Goal: Task Accomplishment & Management: Manage account settings

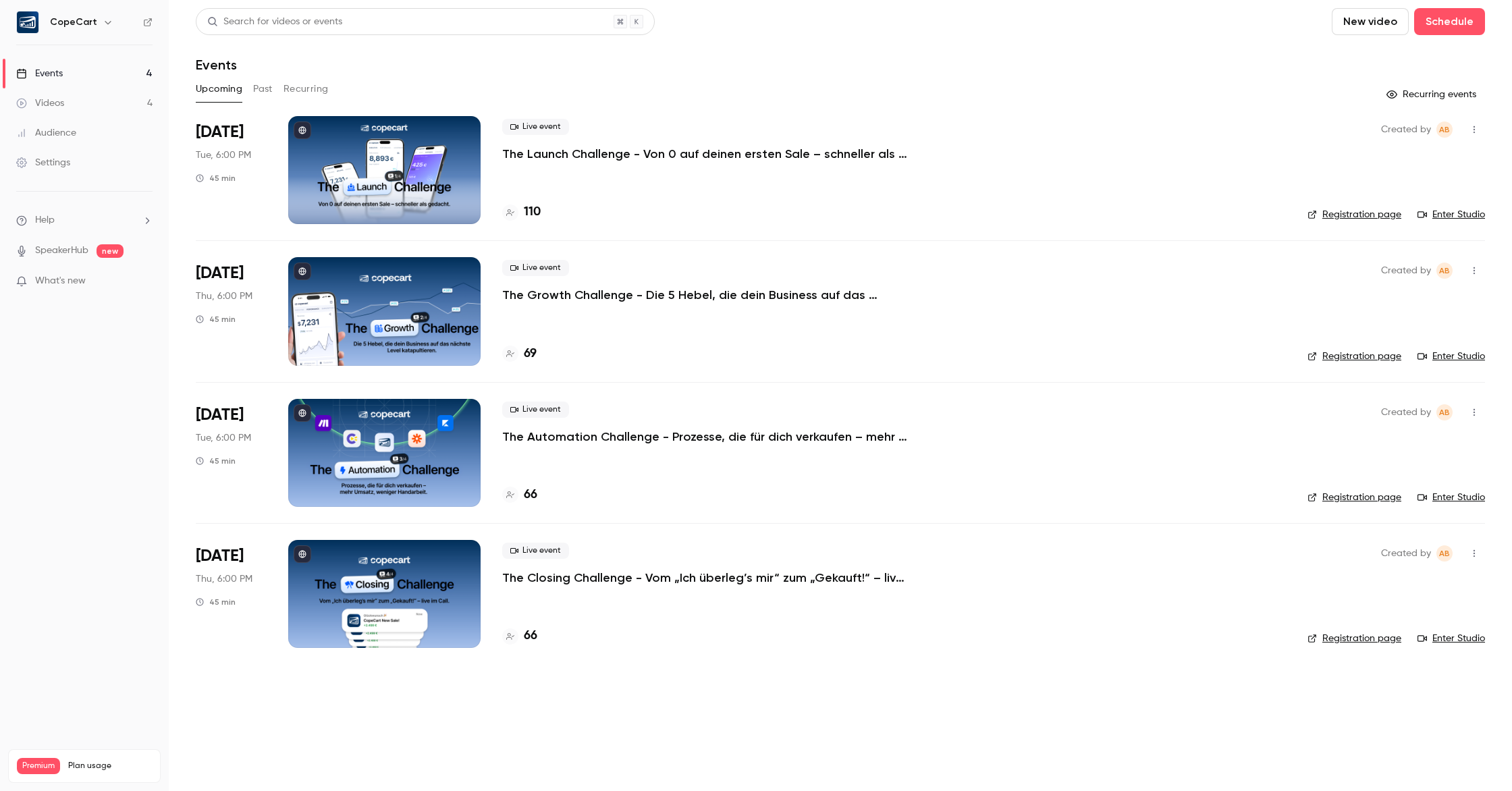
click at [264, 87] on button "Past" at bounding box center [262, 89] width 19 height 22
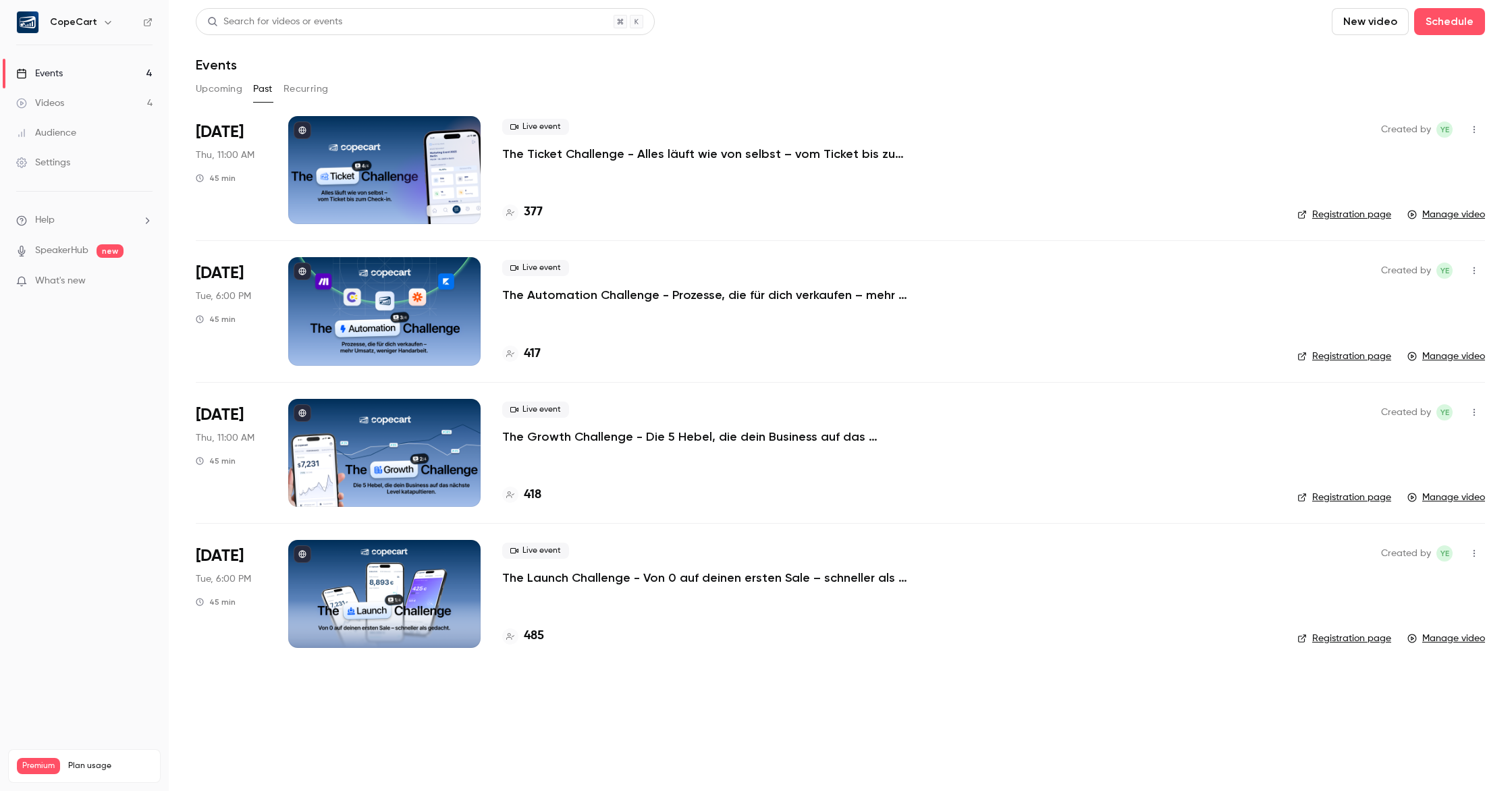
click at [214, 86] on button "Upcoming" at bounding box center [219, 89] width 47 height 22
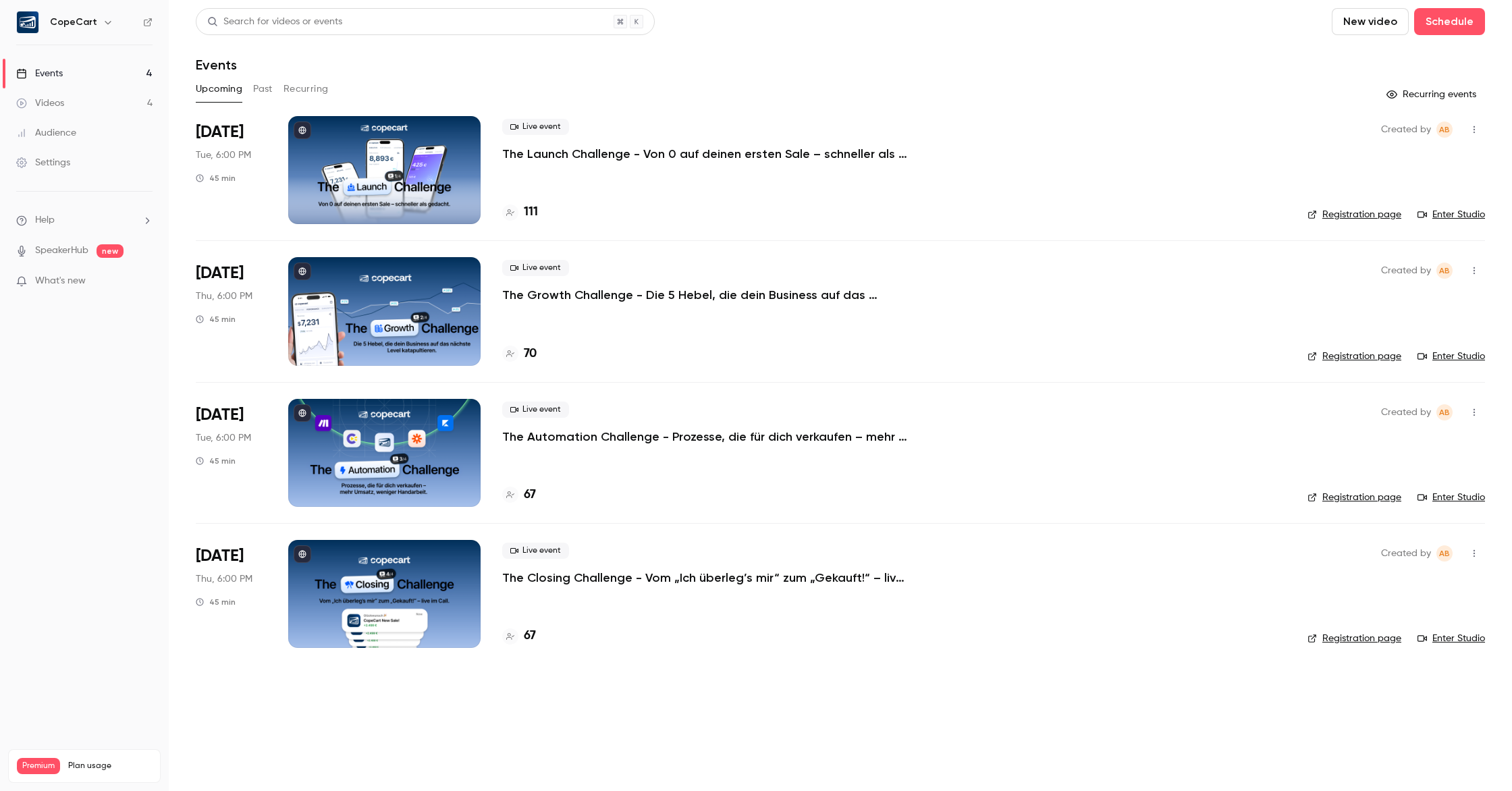
click at [406, 160] on div at bounding box center [385, 170] width 193 height 108
click at [1454, 216] on link "Enter Studio" at bounding box center [1452, 214] width 68 height 14
click at [260, 93] on button "Past" at bounding box center [262, 89] width 19 height 22
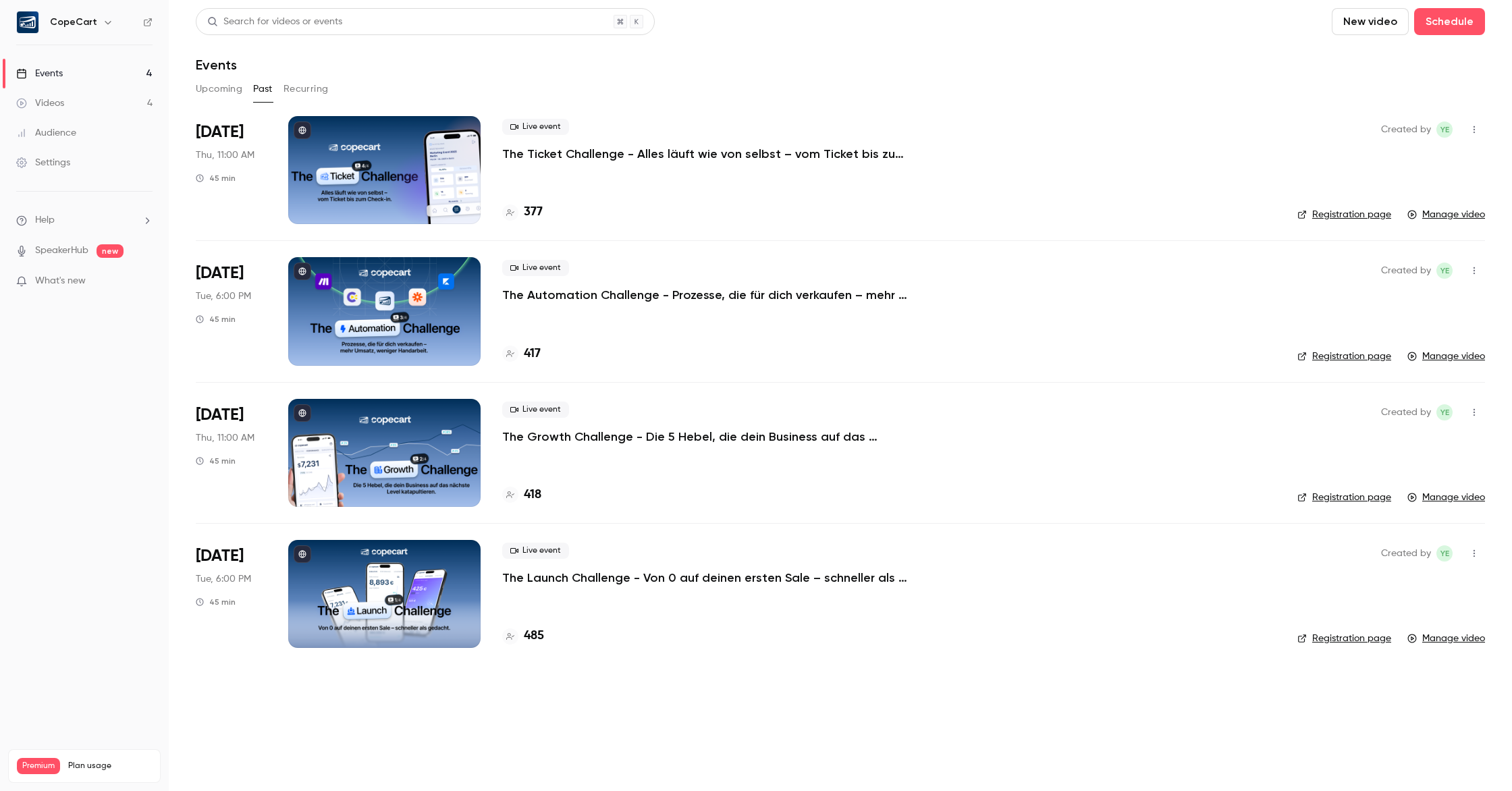
click at [687, 577] on p "The Launch Challenge - Von 0 auf deinen ersten Sale – schneller als gedacht" at bounding box center [705, 577] width 405 height 17
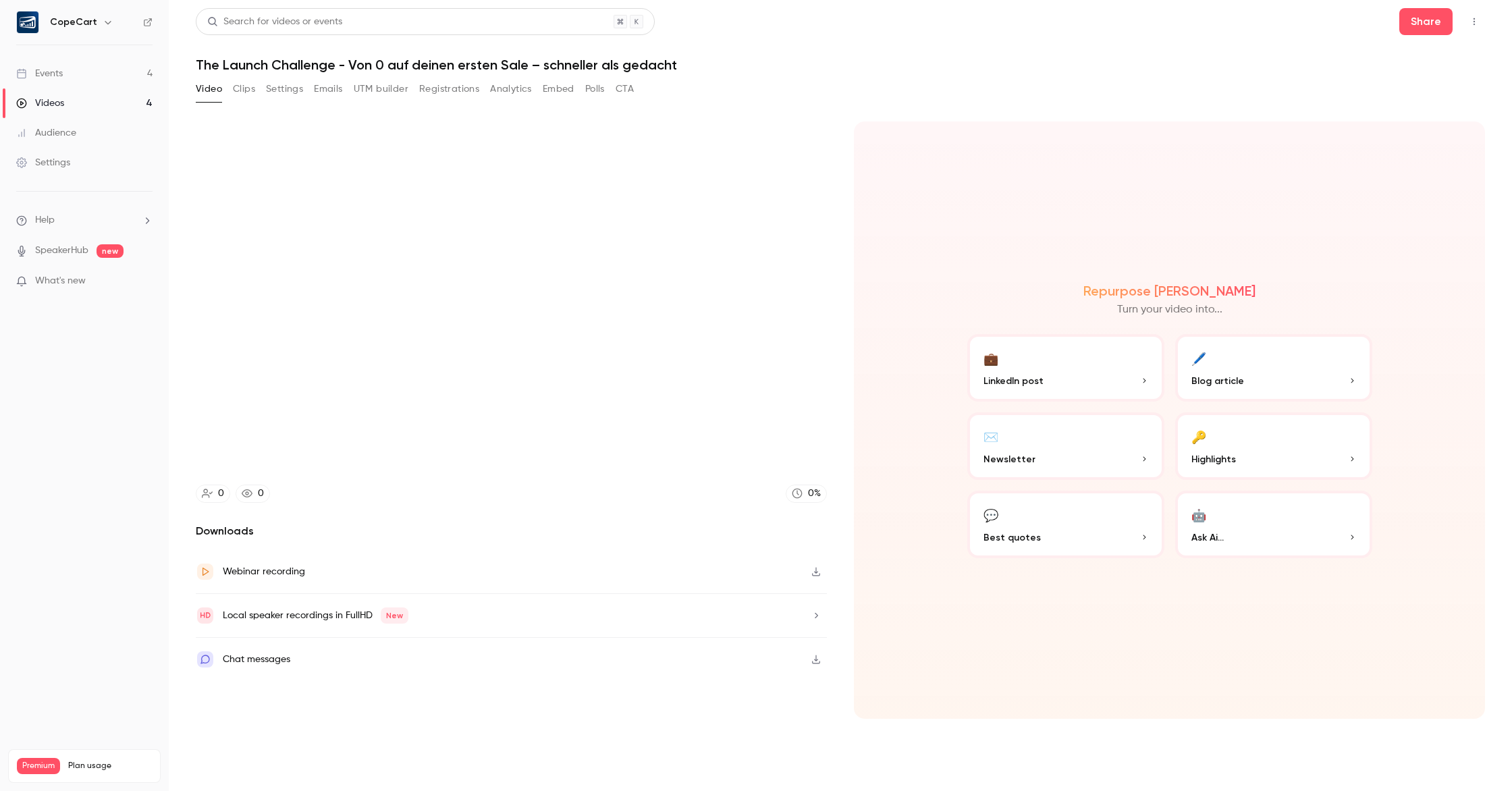
click at [631, 90] on button "CTA" at bounding box center [624, 89] width 18 height 22
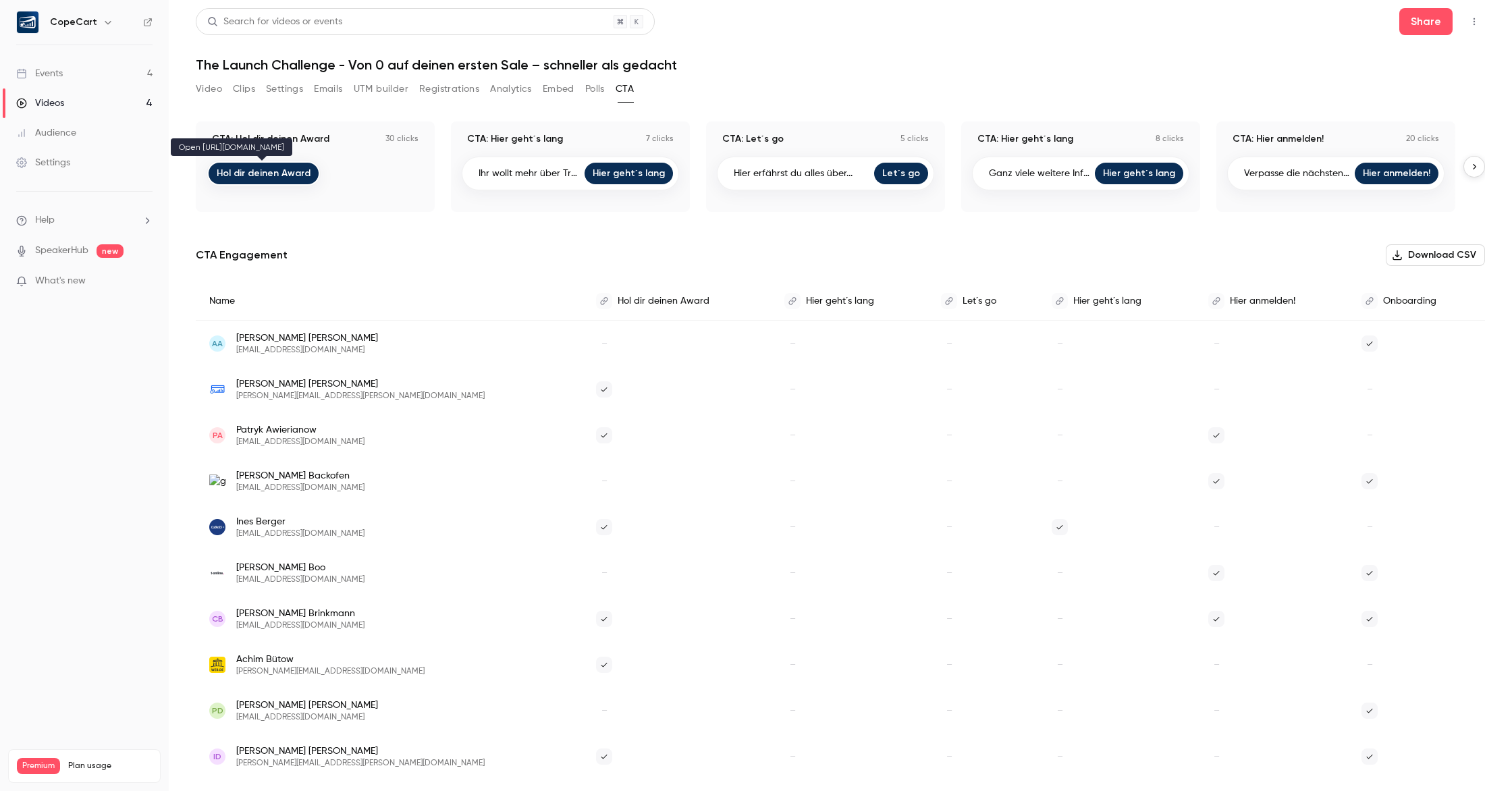
click at [285, 175] on link "Hol dir deinen Award" at bounding box center [263, 173] width 110 height 22
click at [266, 178] on link "Hol dir deinen Award" at bounding box center [263, 173] width 110 height 22
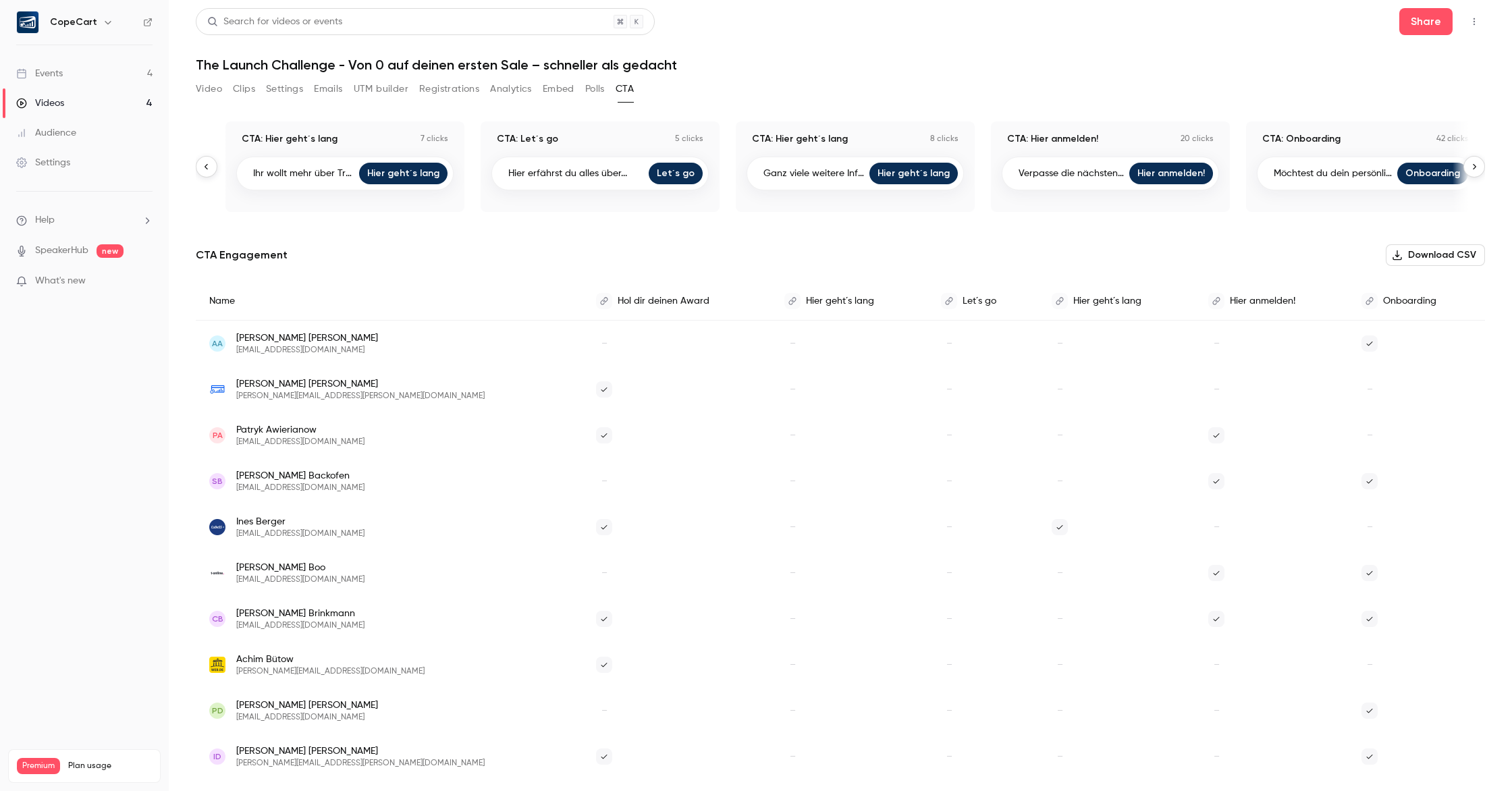
scroll to position [0, 226]
click at [1151, 175] on link "Hier anmelden!" at bounding box center [1171, 173] width 83 height 22
click at [679, 178] on link "Let´s go" at bounding box center [675, 173] width 54 height 22
click at [506, 171] on div "Hier erfährst du alles über... Let´s go" at bounding box center [600, 173] width 217 height 34
drag, startPoint x: 508, startPoint y: 172, endPoint x: 649, endPoint y: 179, distance: 141.2
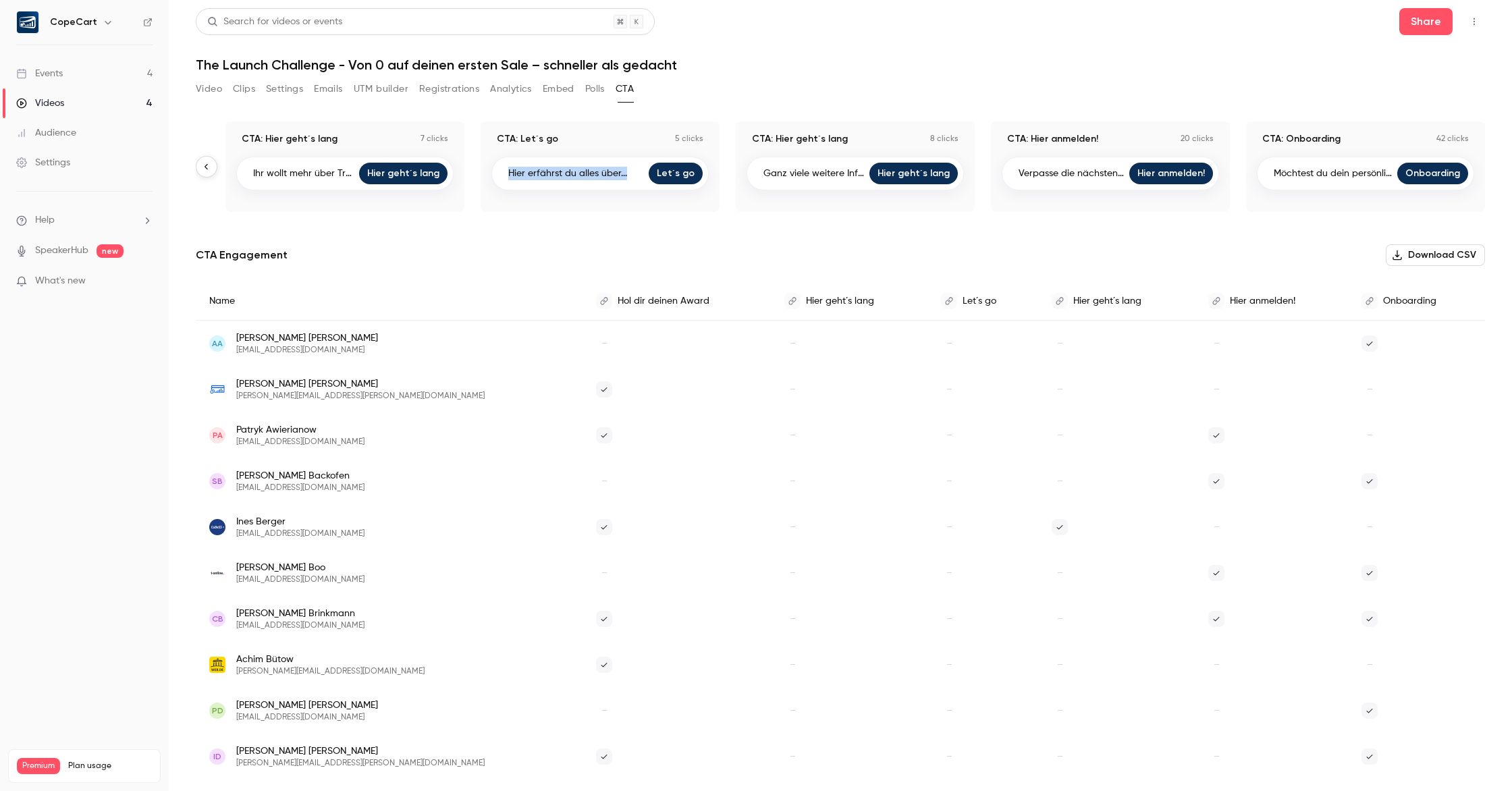
click at [649, 179] on div "Hier erfährst du alles über... Let´s go" at bounding box center [600, 173] width 217 height 34
copy div "Hier erfährst du alles über... Let´s go"
click at [907, 181] on link "Hier geht´s lang" at bounding box center [913, 173] width 88 height 22
click at [98, 108] on link "Videos 4" at bounding box center [84, 103] width 169 height 29
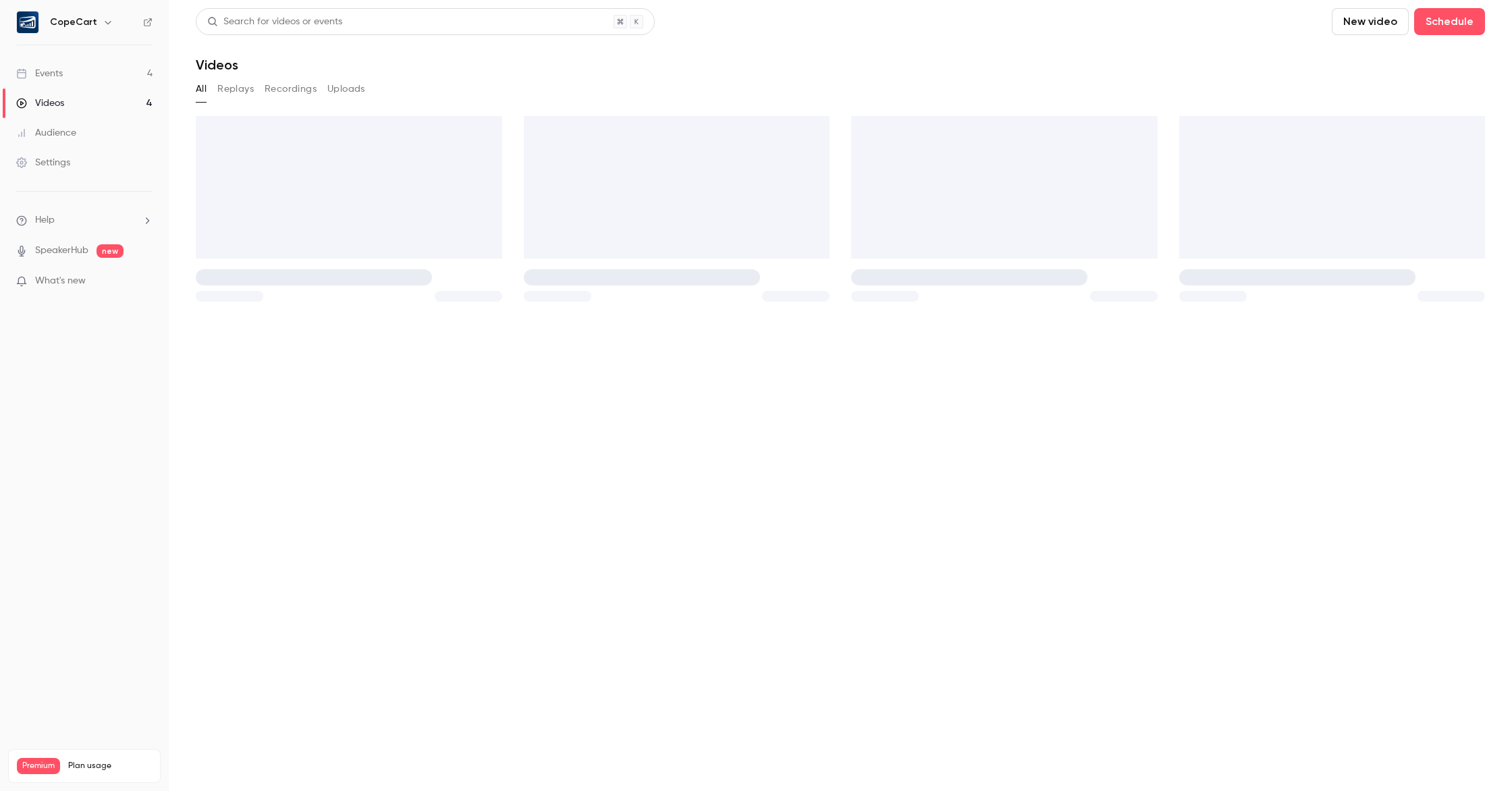
click at [85, 72] on link "Events 4" at bounding box center [84, 73] width 169 height 29
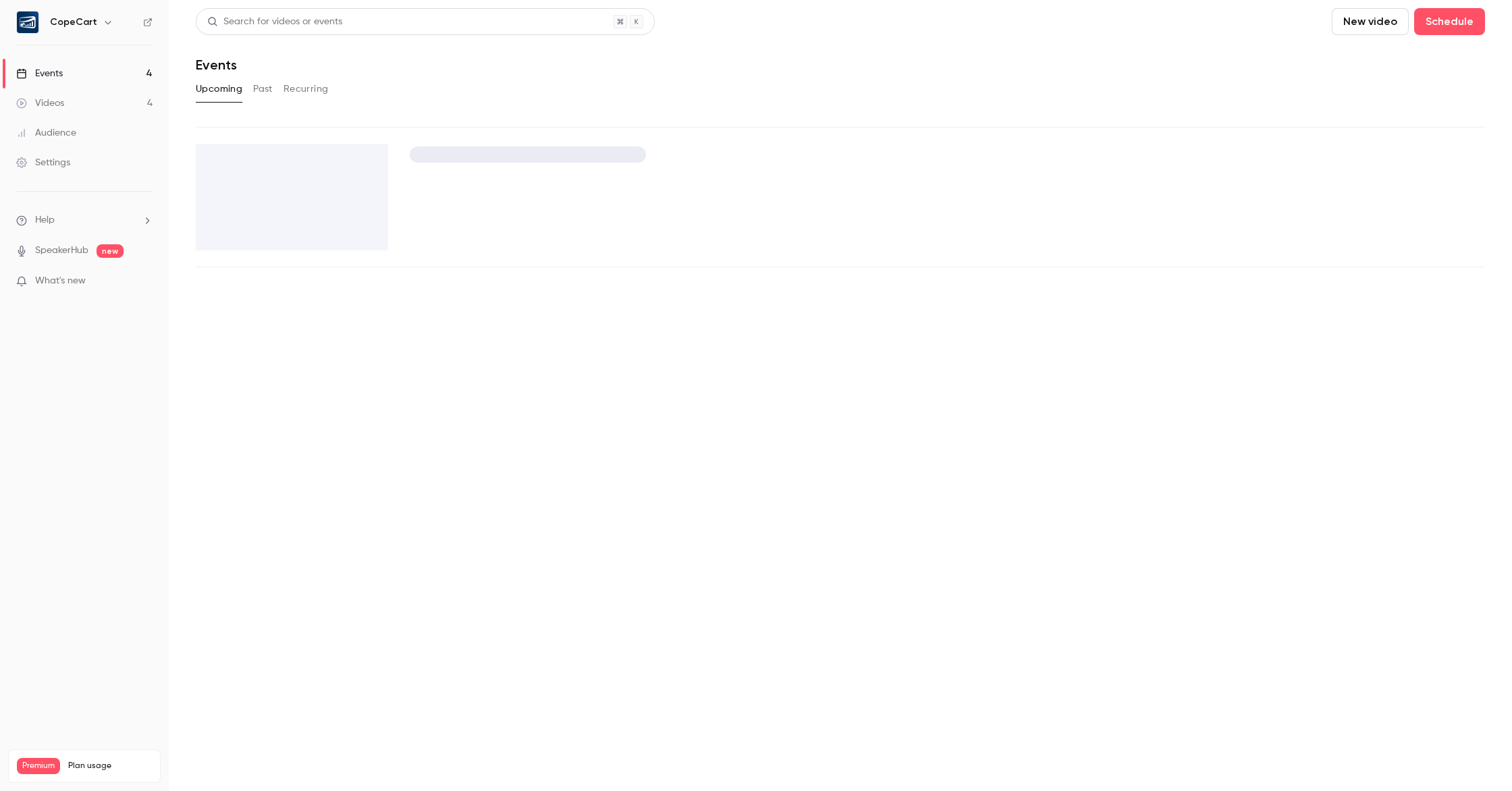
click at [264, 91] on button "Past" at bounding box center [262, 89] width 19 height 22
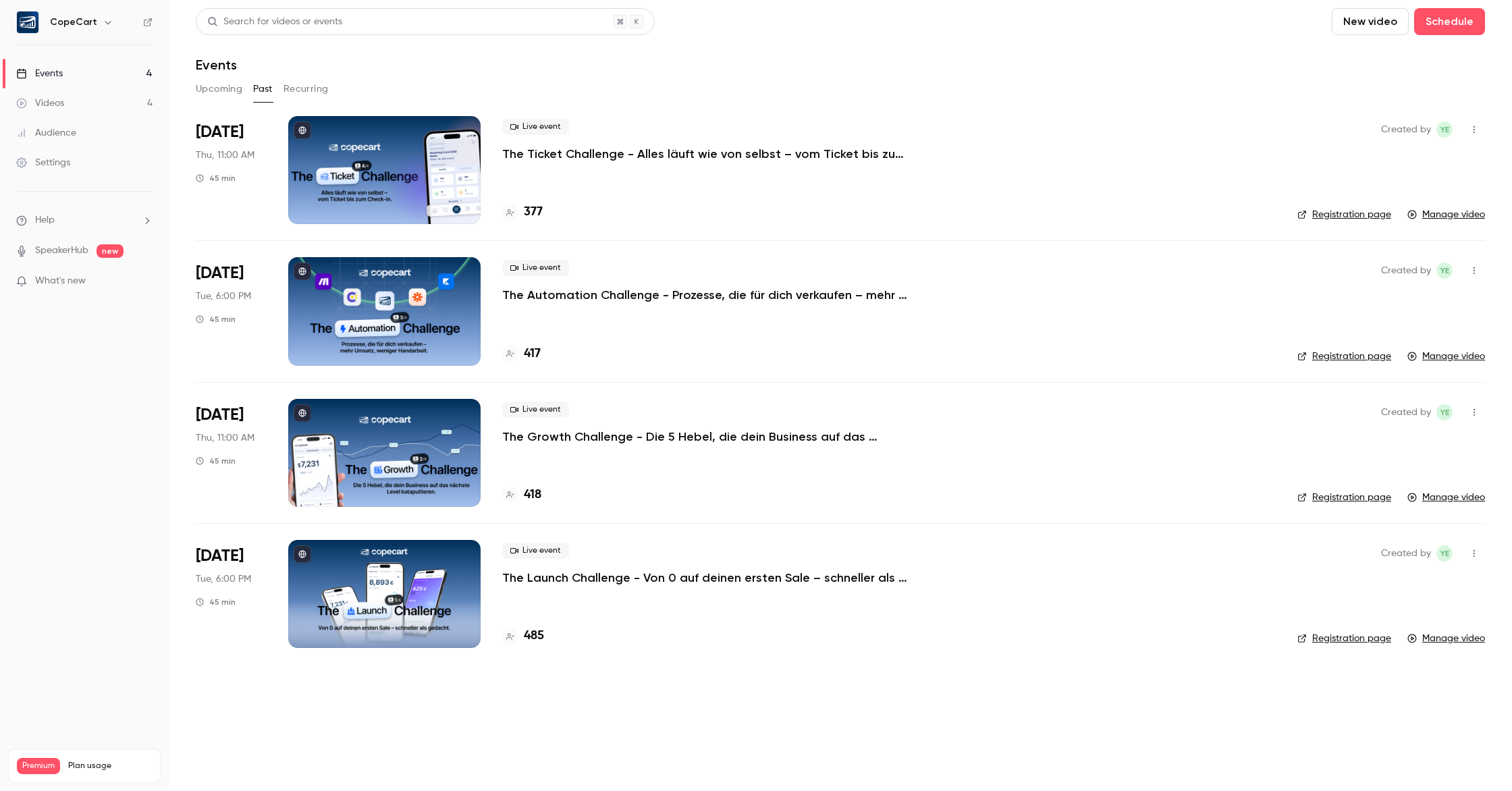
click at [785, 152] on p "The Ticket Challenge - Alles läuft wie von selbst – vom Ticket bis zum Check-in" at bounding box center [705, 154] width 405 height 17
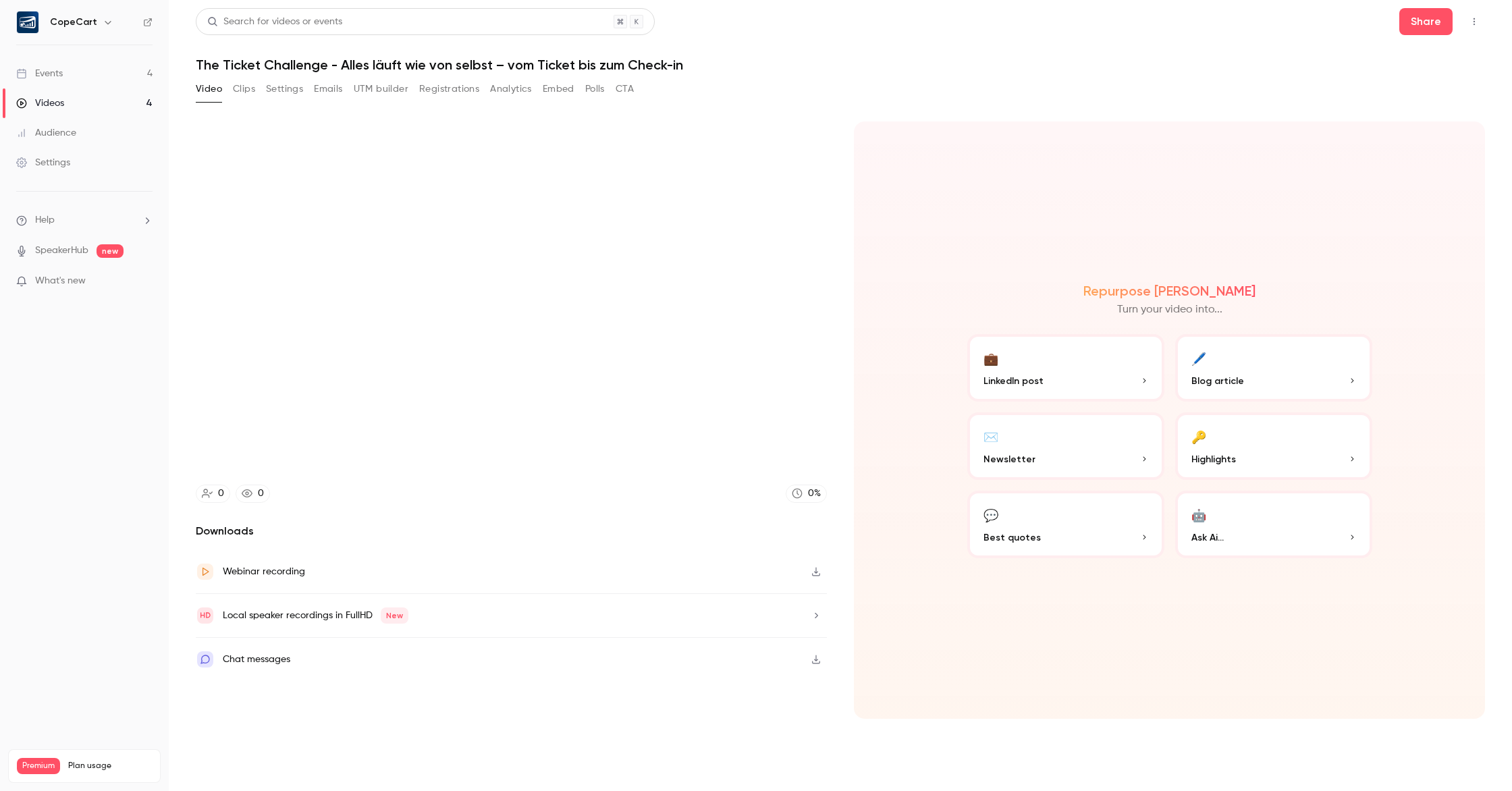
click at [623, 91] on button "CTA" at bounding box center [624, 89] width 18 height 22
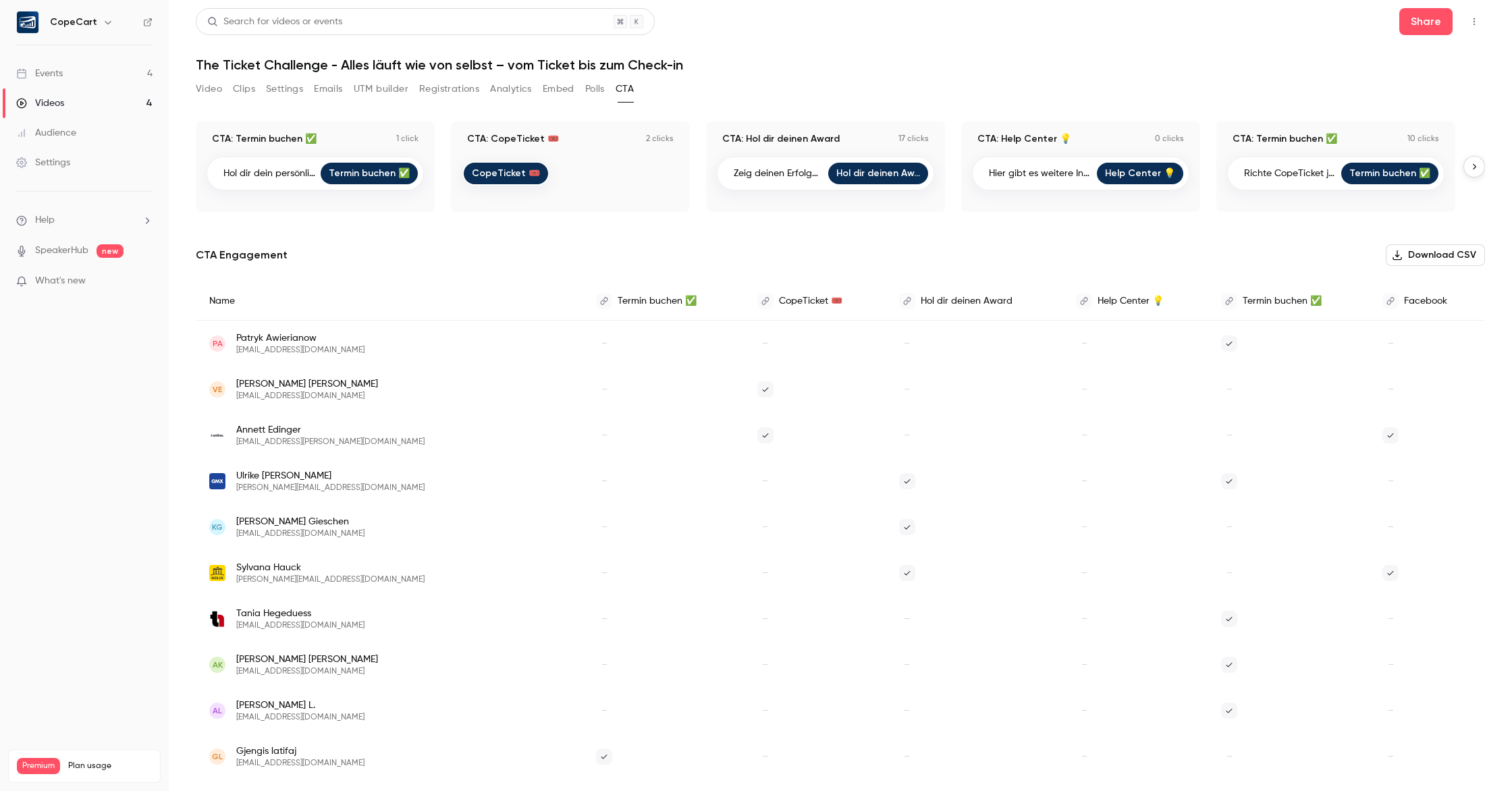
click at [388, 174] on link "Termin buchen ✅" at bounding box center [369, 173] width 97 height 22
click at [1467, 168] on button "button" at bounding box center [1475, 167] width 22 height 22
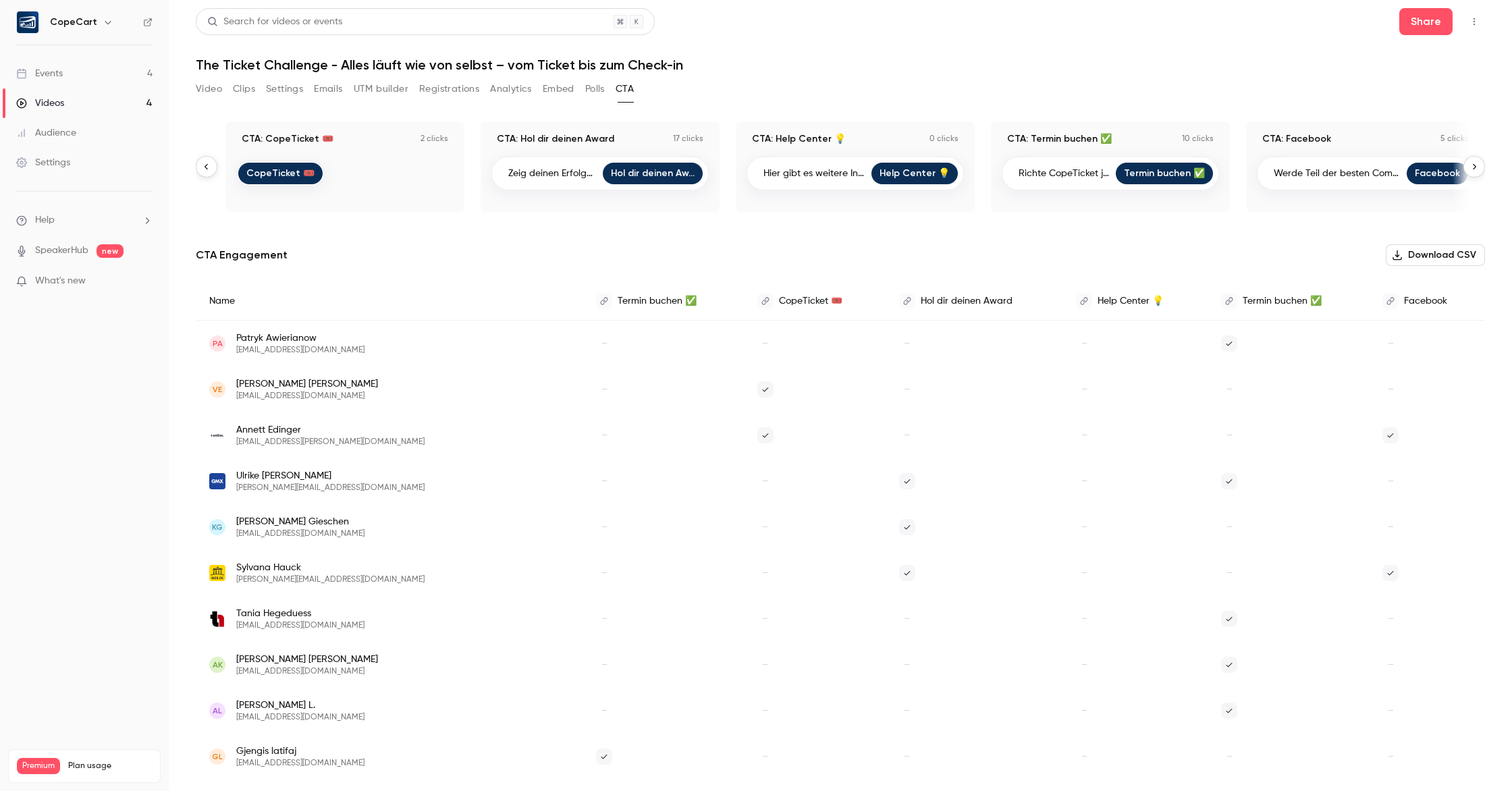
scroll to position [0, 226]
click at [1432, 173] on link "Facebook" at bounding box center [1437, 173] width 61 height 22
click at [74, 73] on link "Events 4" at bounding box center [84, 73] width 169 height 29
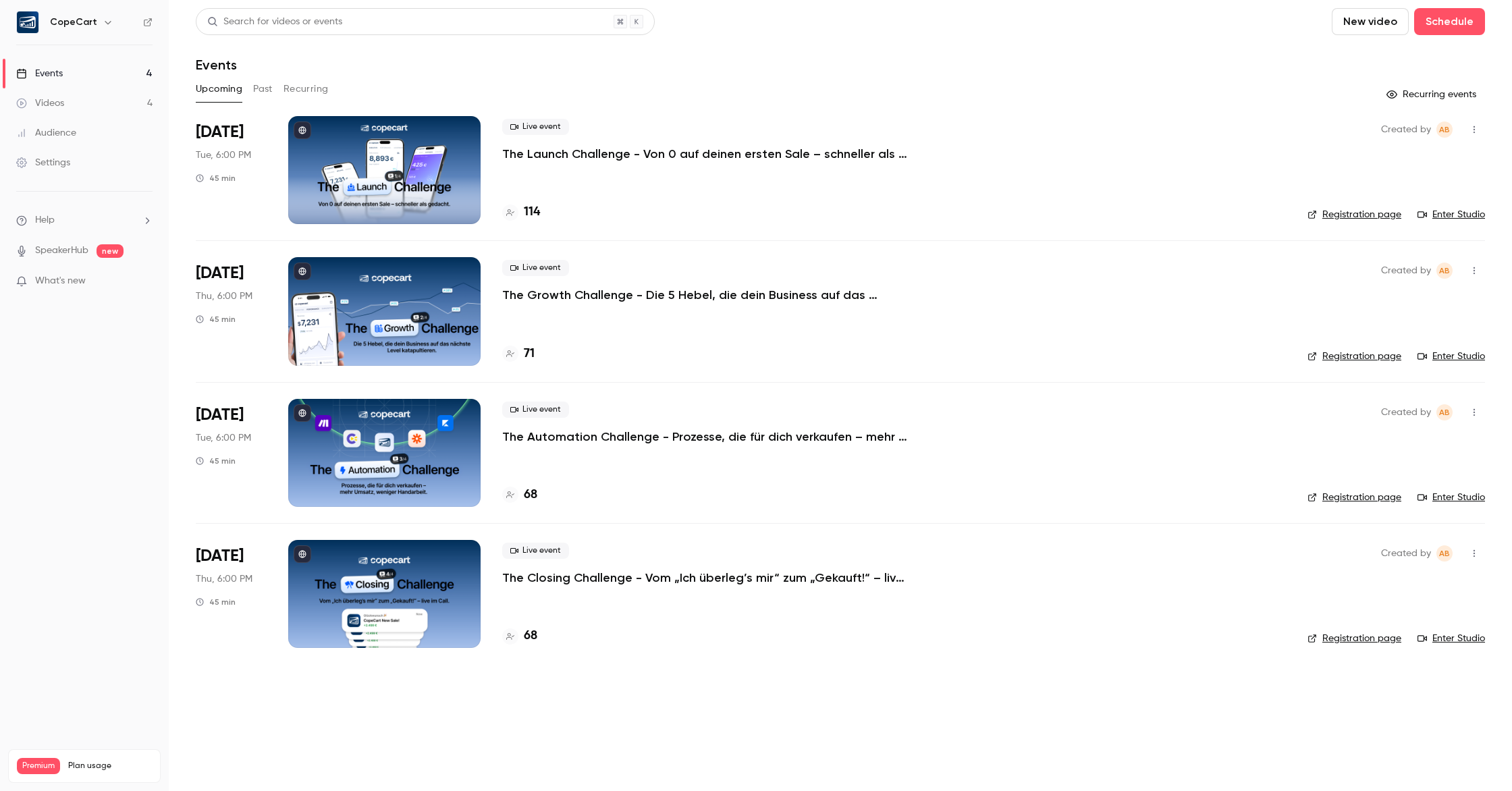
click at [760, 155] on p "The Launch Challenge - Von 0 auf deinen ersten Sale – schneller als gedacht" at bounding box center [705, 154] width 405 height 17
click at [1466, 215] on link "Enter Studio" at bounding box center [1452, 214] width 68 height 14
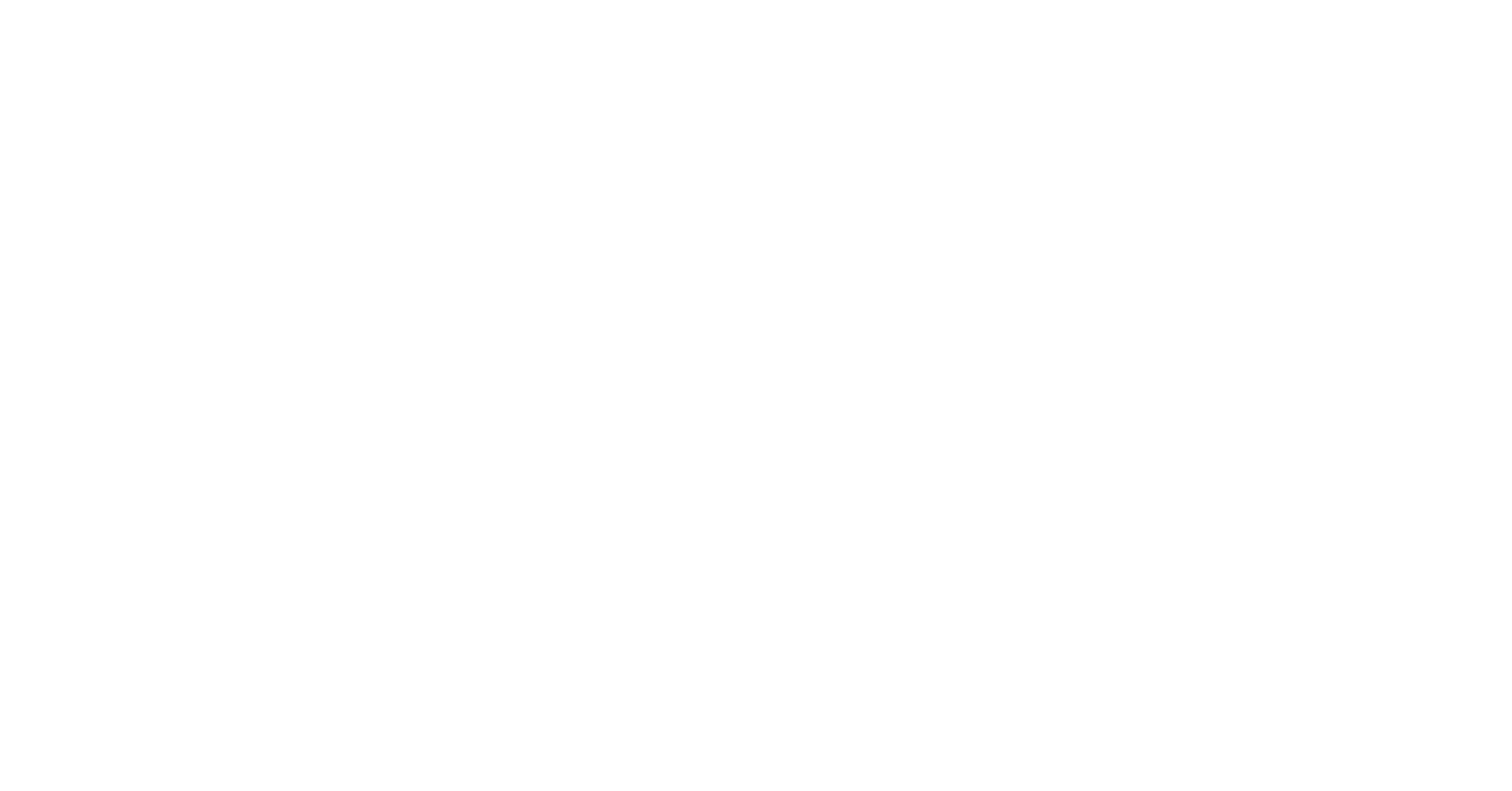
click at [1105, 0] on html "CopeCart Events 4 Videos 4 Audience Settings Help SpeakerHub new What's new Pre…" at bounding box center [756, 0] width 1512 height 0
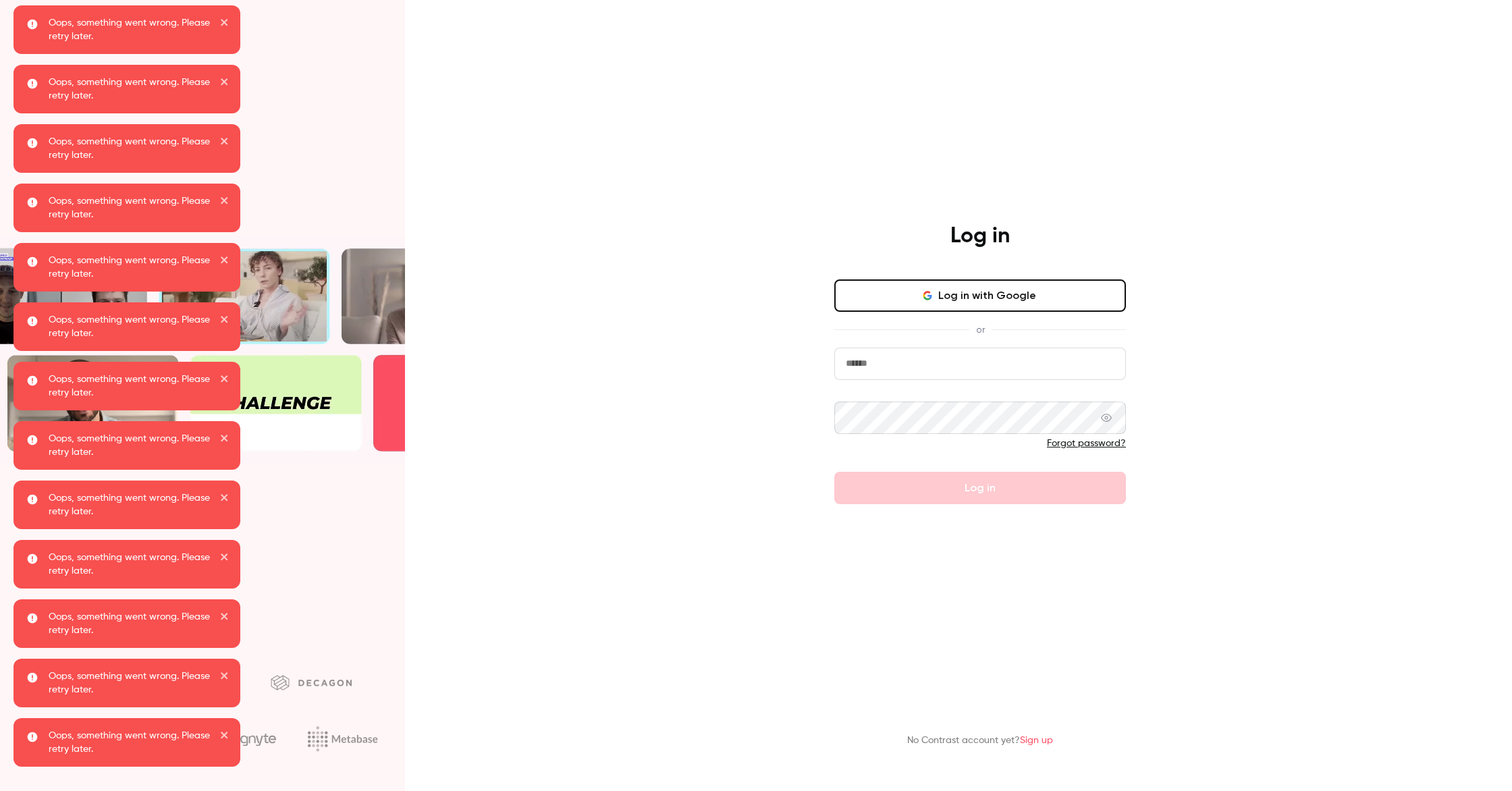
type input "**********"
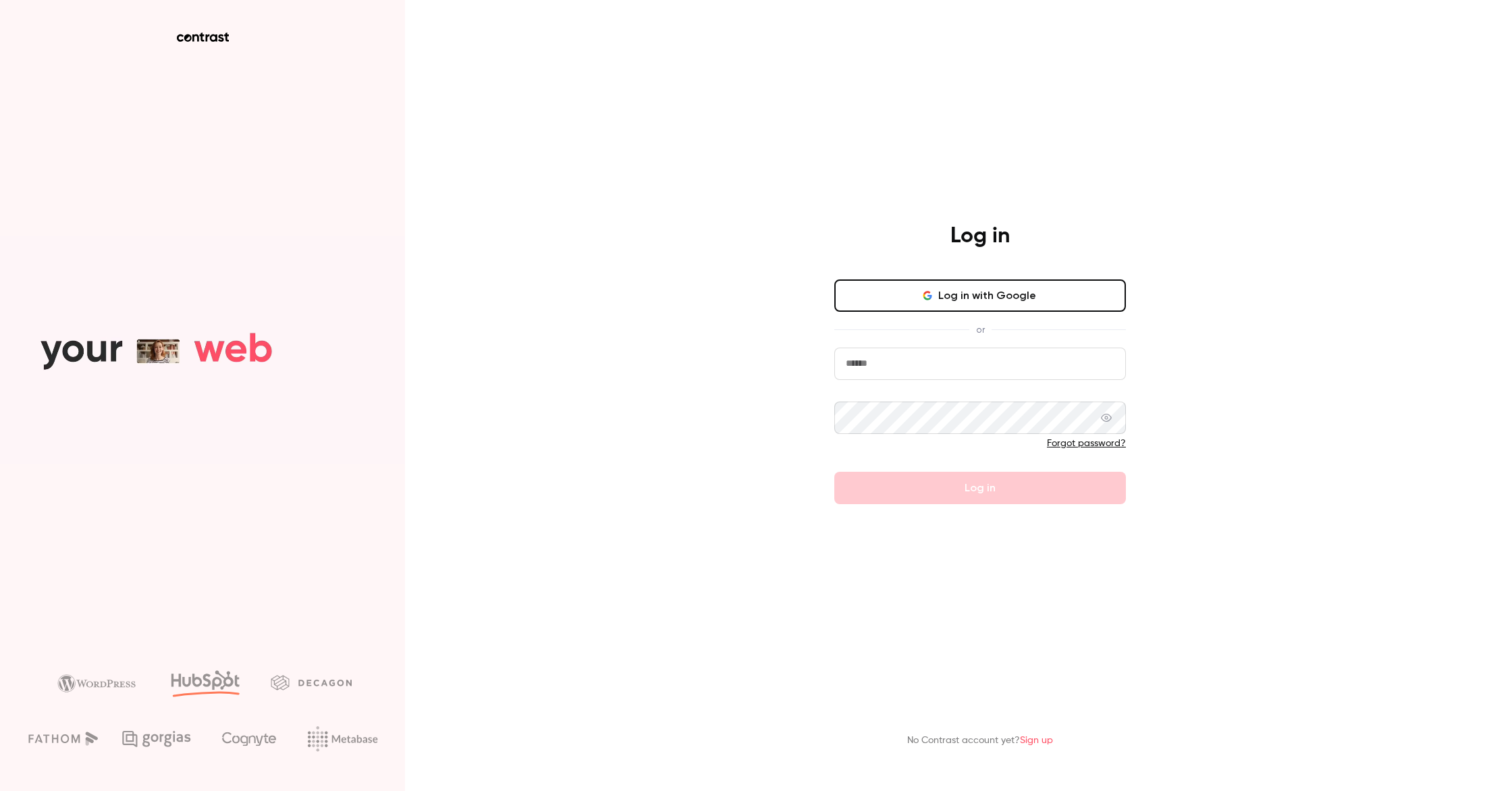
type input "**********"
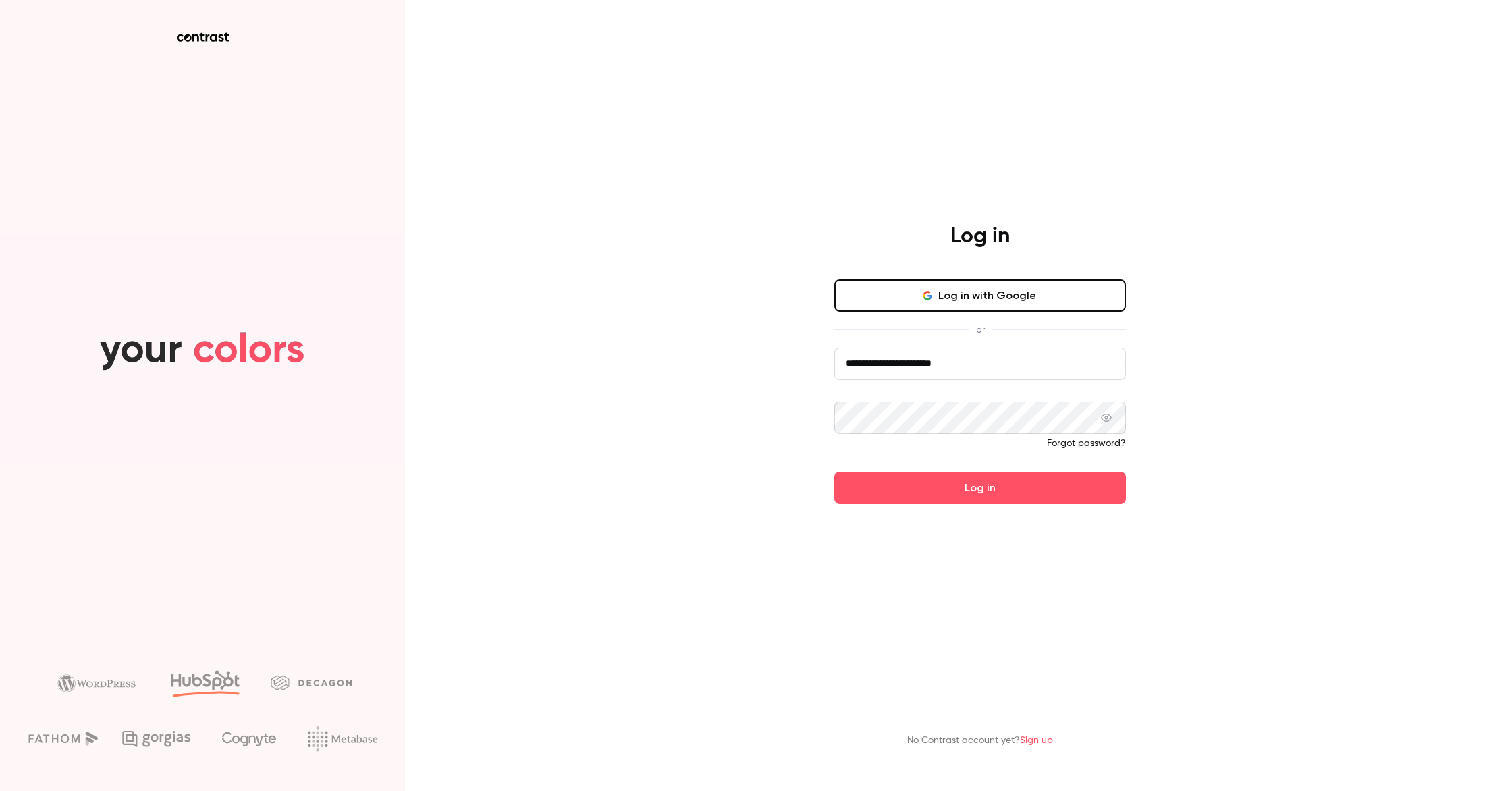
click at [1023, 492] on form "**********" at bounding box center [980, 426] width 292 height 157
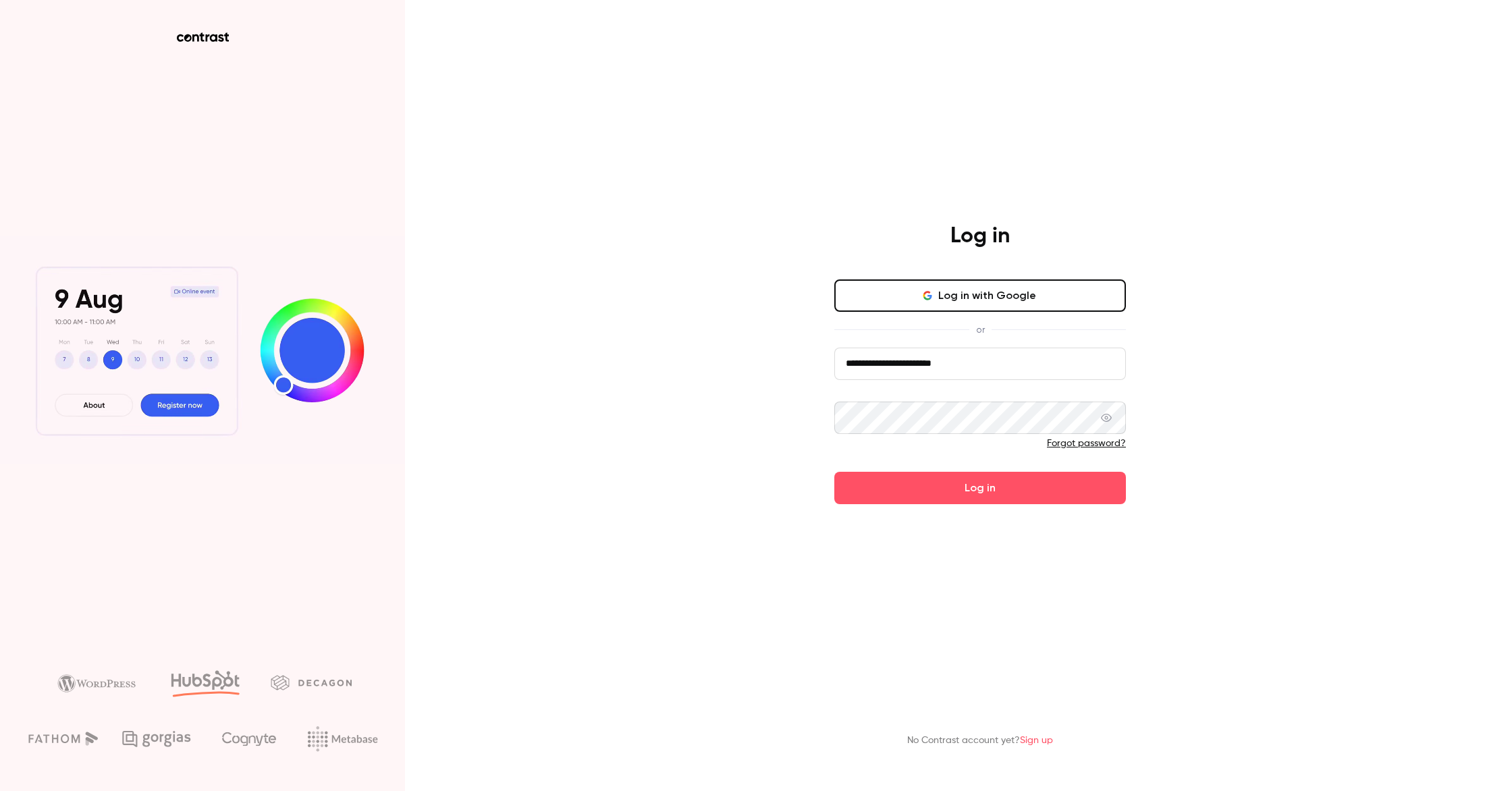
click at [1023, 492] on button "Log in" at bounding box center [980, 488] width 292 height 32
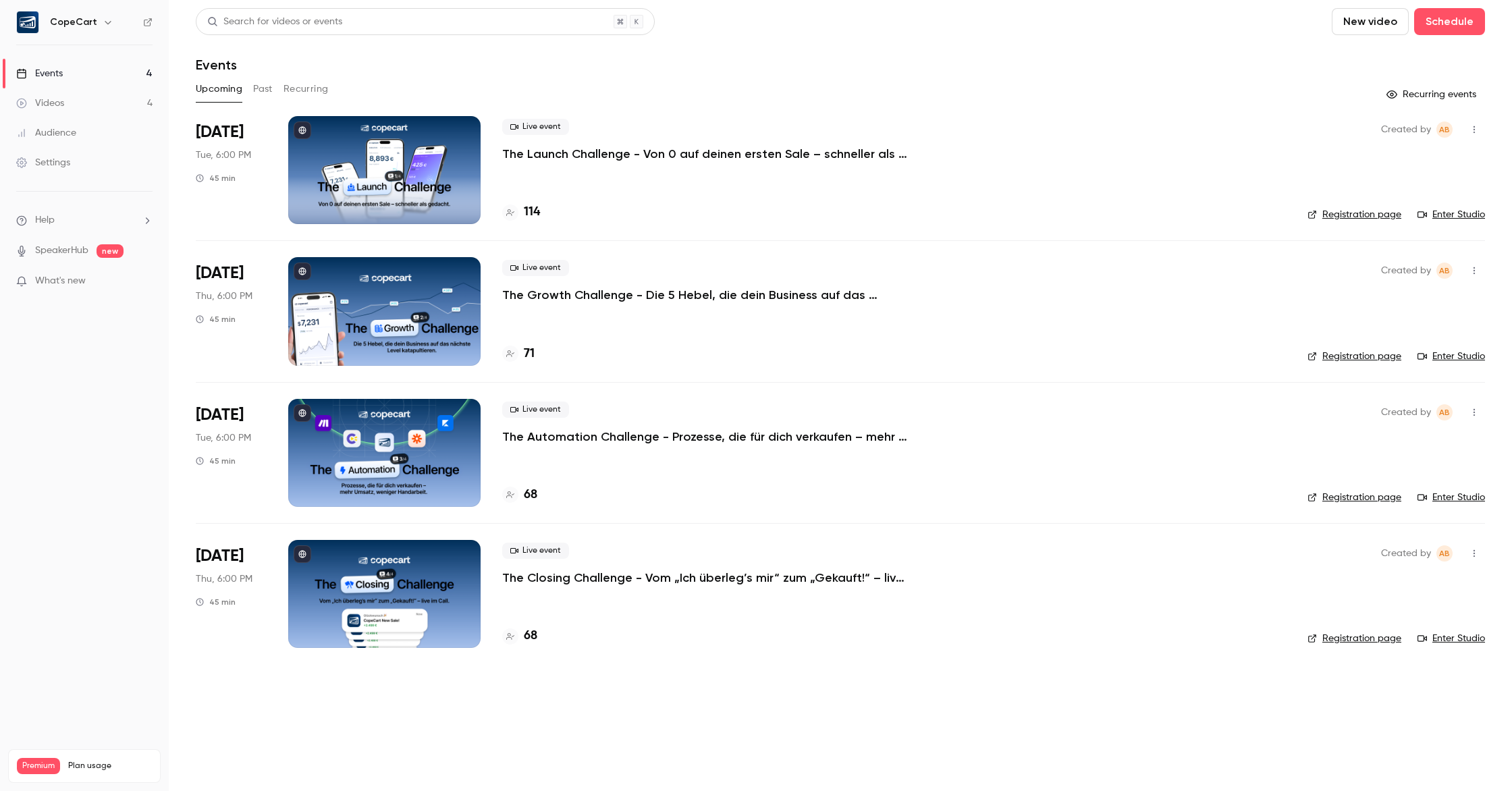
click at [396, 160] on div at bounding box center [385, 170] width 193 height 108
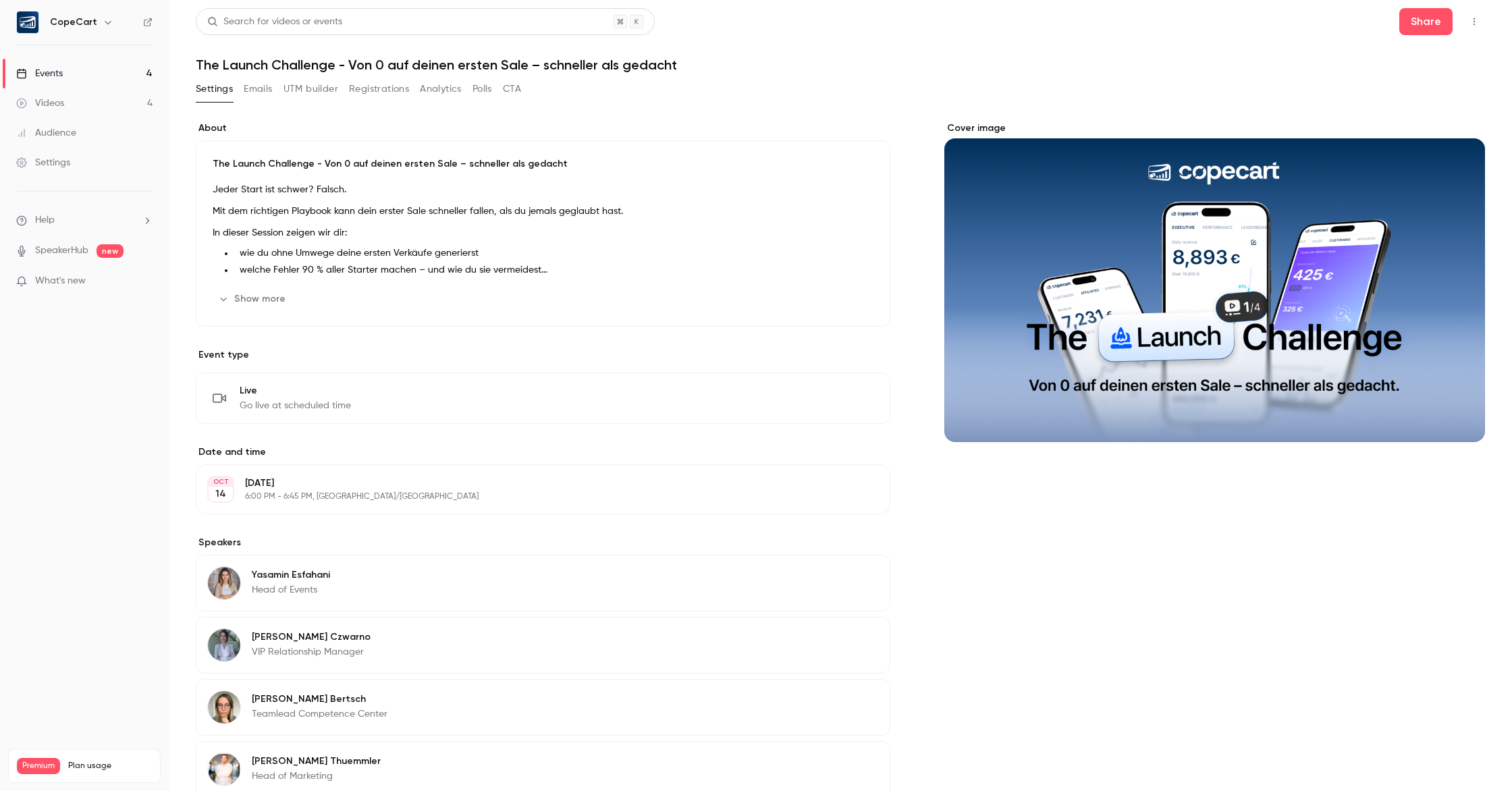
click at [393, 90] on button "Registrations" at bounding box center [379, 89] width 60 height 22
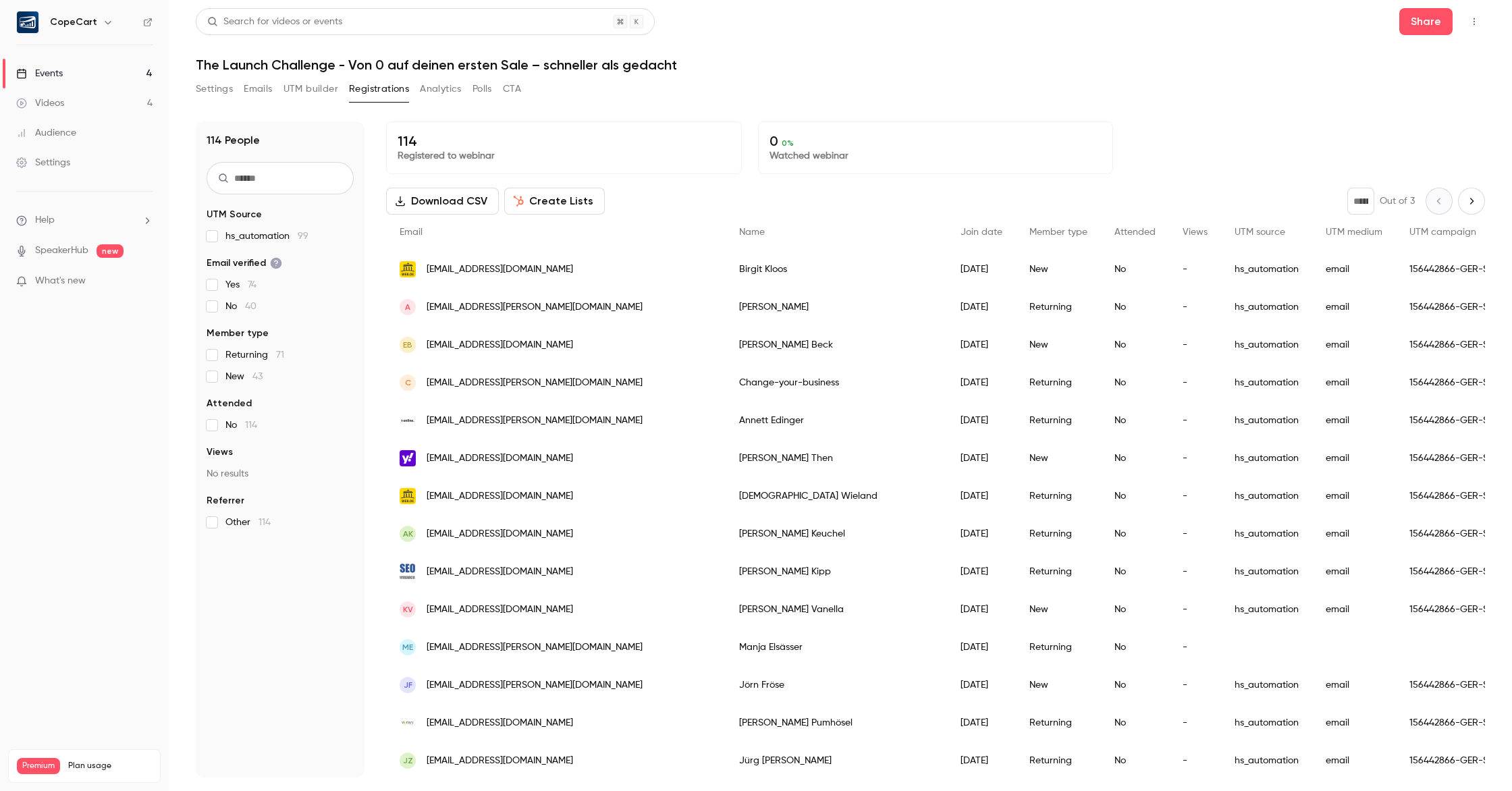
click at [41, 136] on div "Audience" at bounding box center [47, 133] width 60 height 14
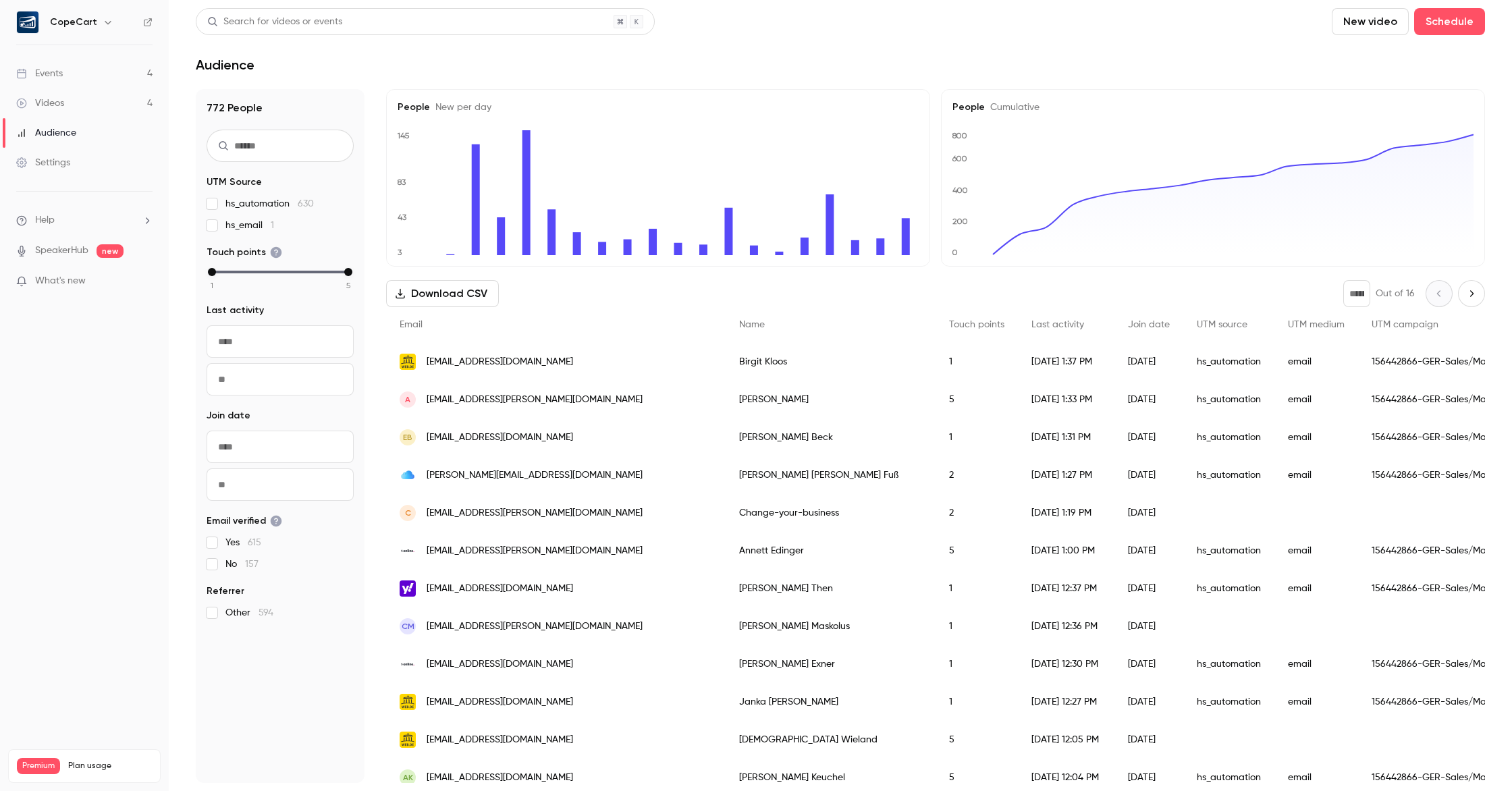
click at [213, 446] on input "text" at bounding box center [280, 447] width 147 height 32
click at [319, 586] on button "9" at bounding box center [323, 587] width 24 height 24
type input "**********"
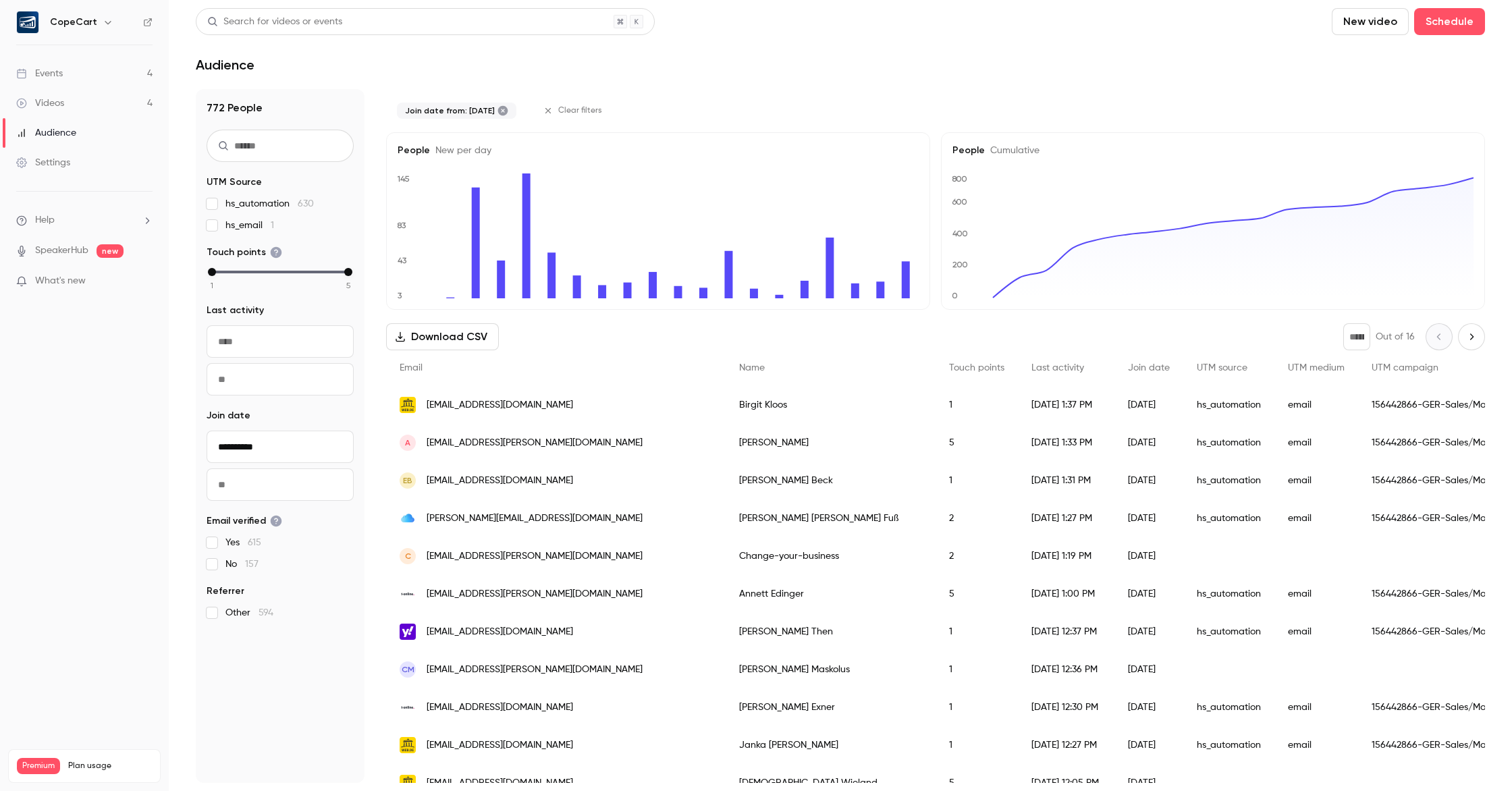
click at [228, 490] on input "text" at bounding box center [280, 485] width 147 height 32
click at [242, 652] on button "13" at bounding box center [242, 651] width 24 height 24
type input "**********"
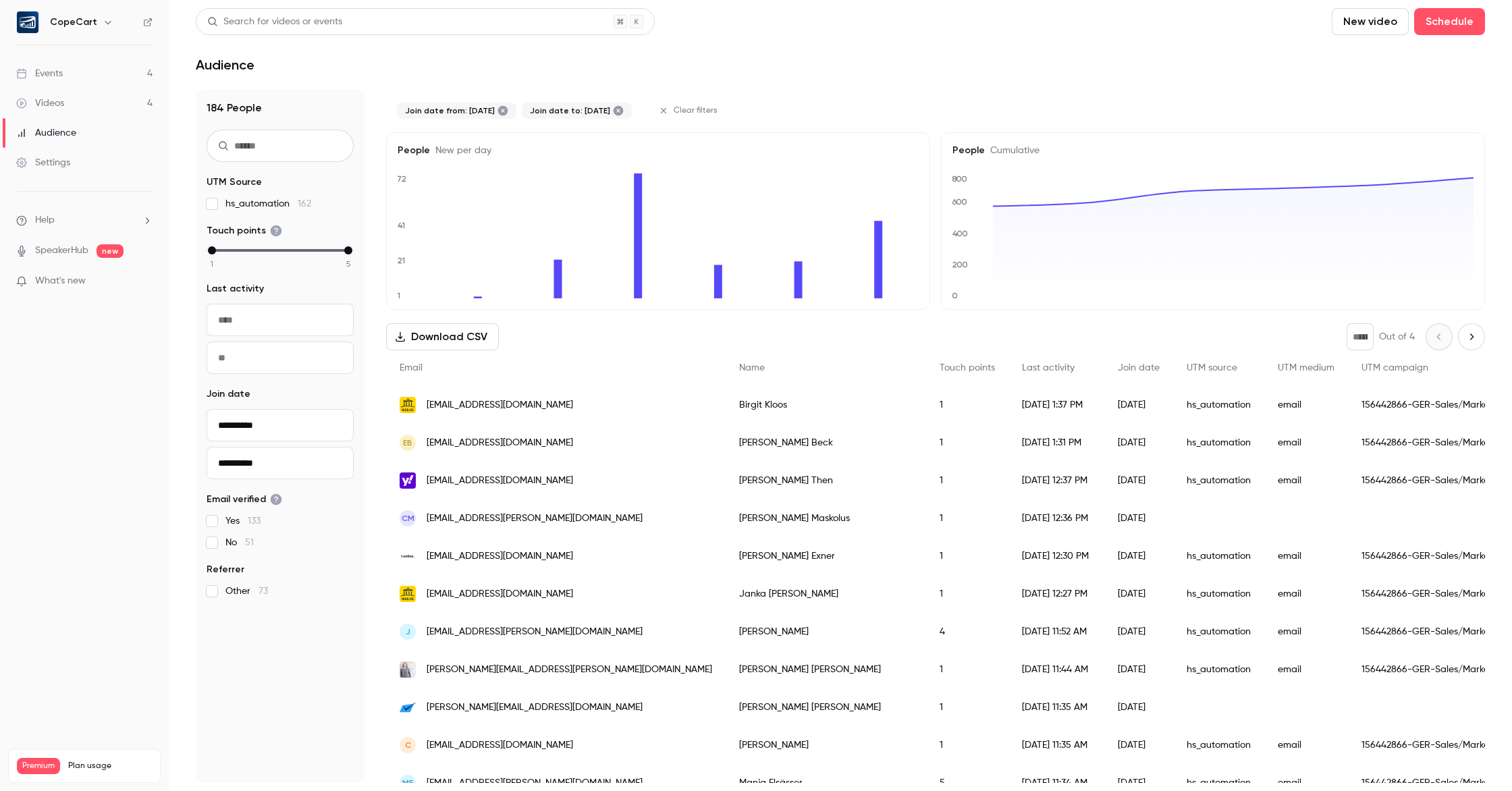
click at [101, 106] on link "Videos 4" at bounding box center [84, 103] width 169 height 29
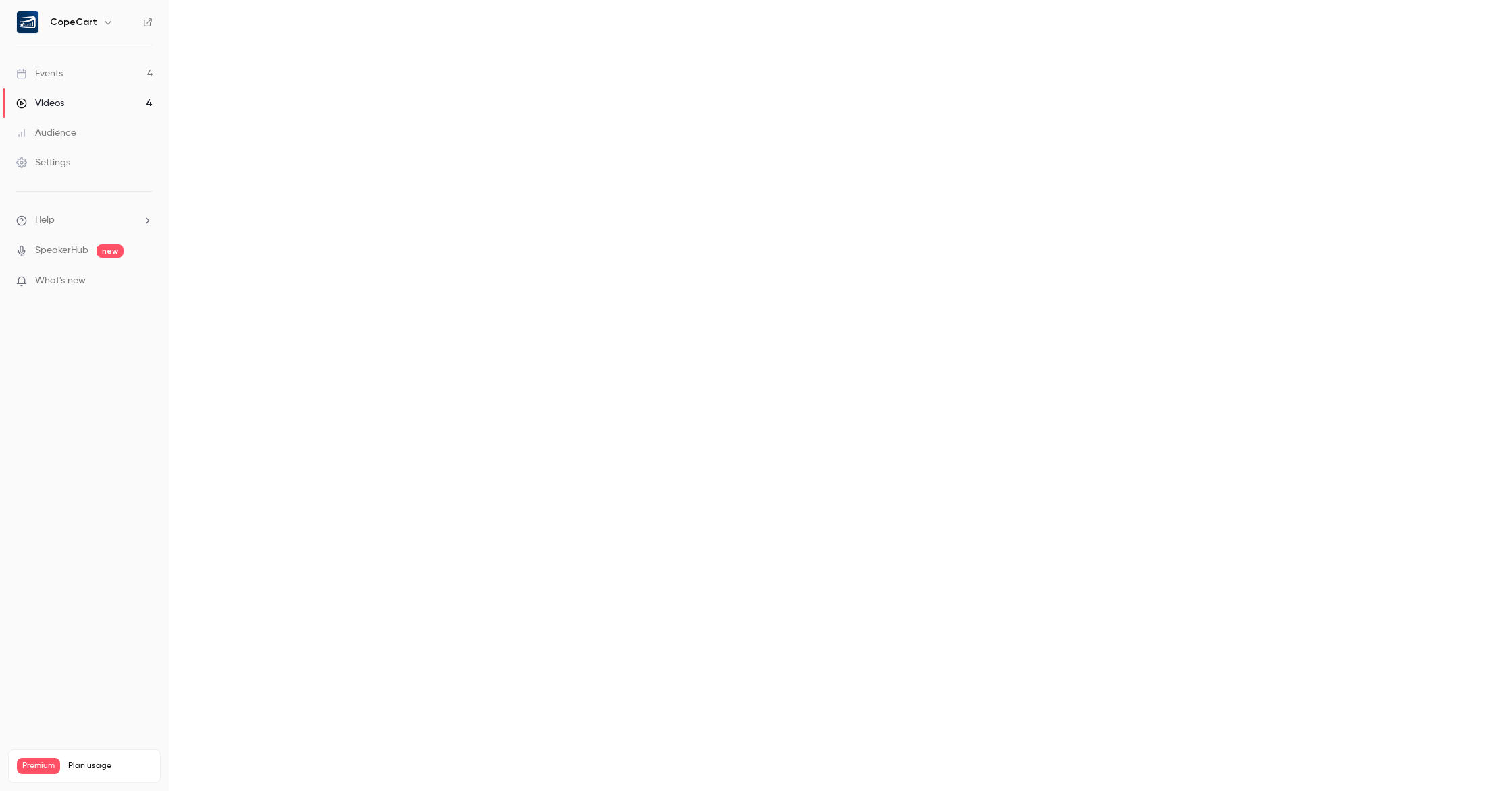
click at [96, 73] on link "Events 4" at bounding box center [84, 73] width 169 height 29
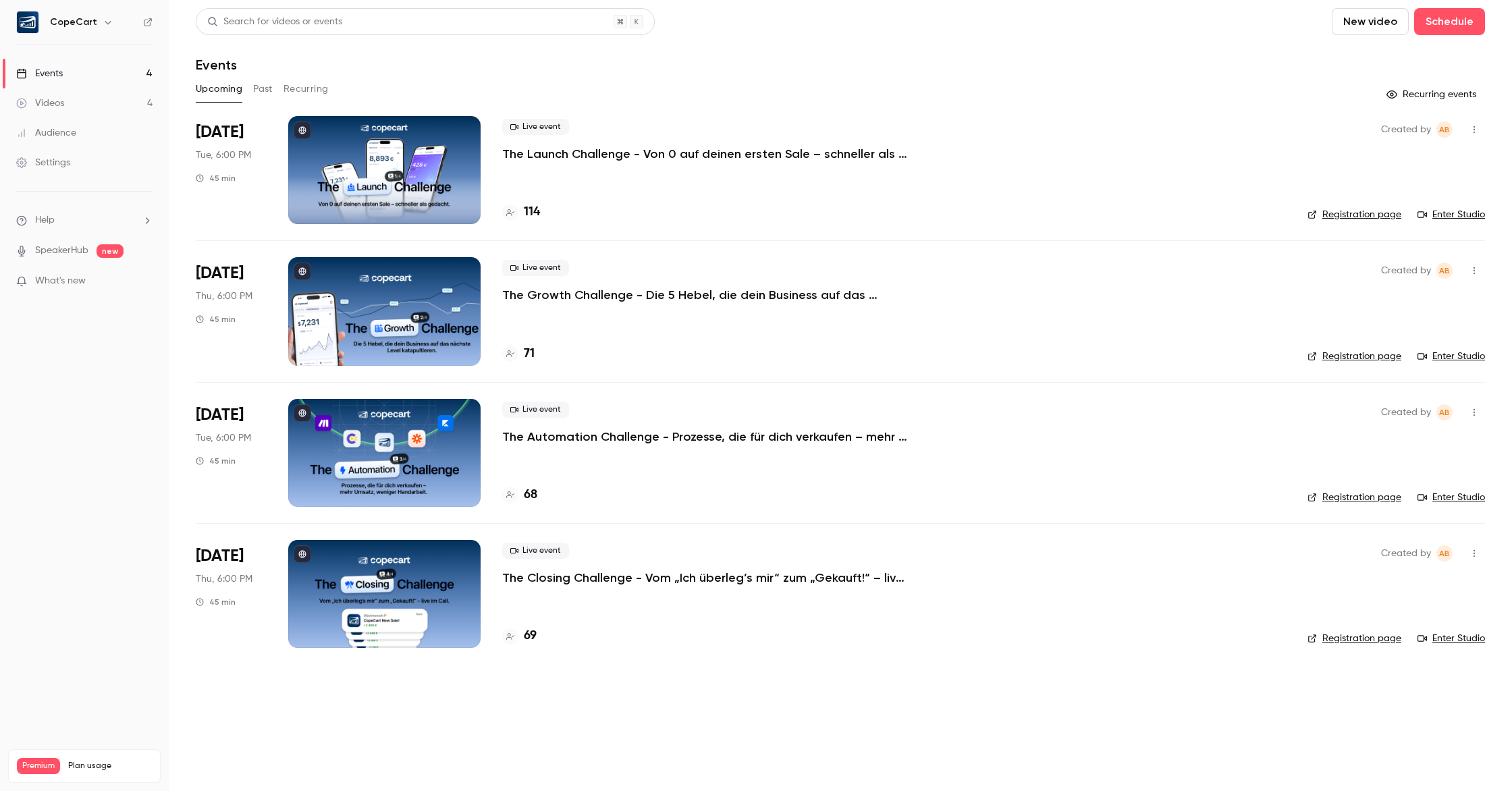
click at [1357, 27] on button "New video" at bounding box center [1370, 22] width 77 height 27
click at [1224, 52] on div at bounding box center [756, 396] width 1512 height 791
